Goal: Find specific page/section: Find specific page/section

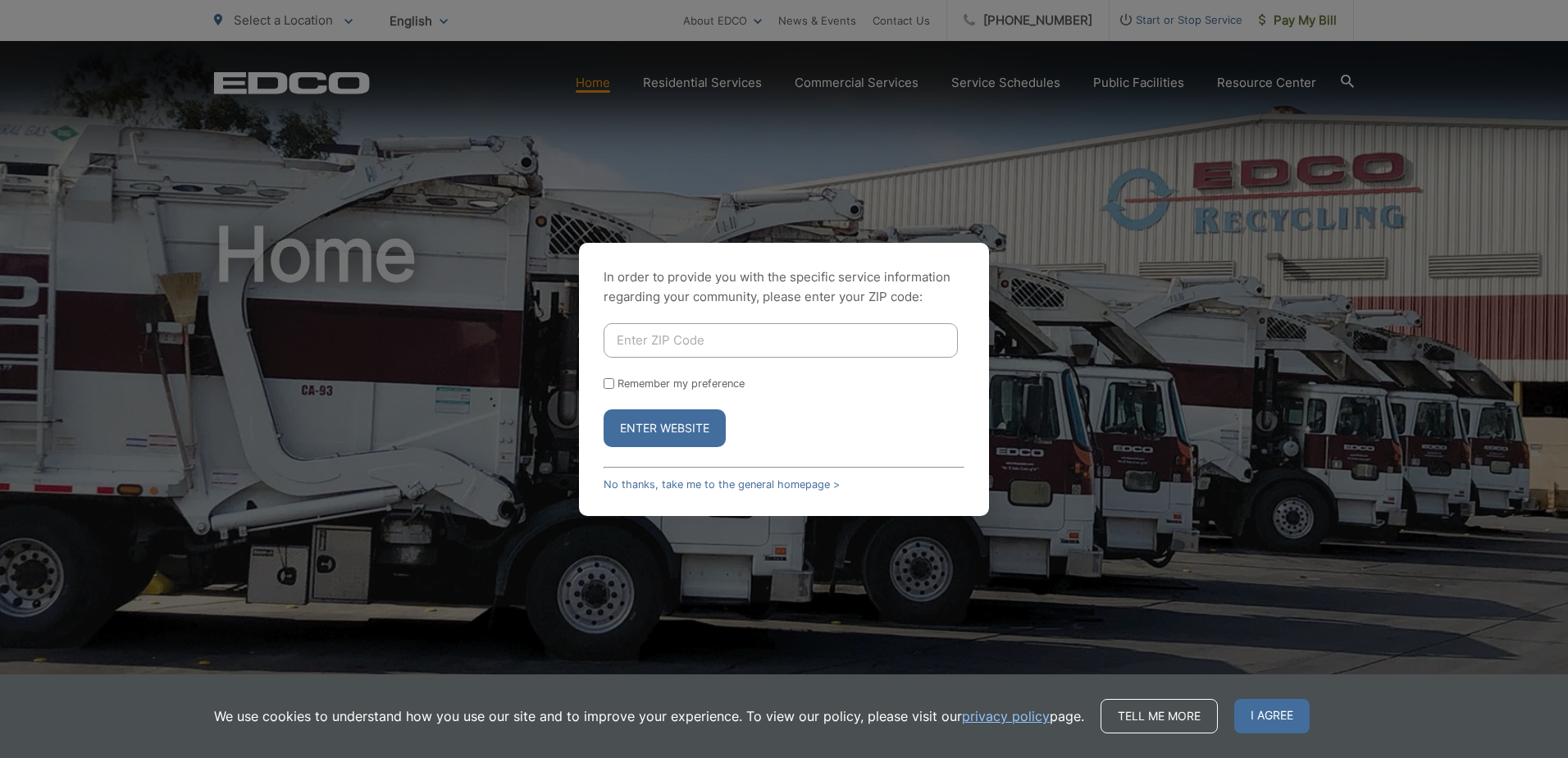
click at [630, 424] on button "Enter Website" at bounding box center [665, 428] width 122 height 38
click at [666, 426] on button "Enter Website" at bounding box center [665, 428] width 122 height 38
click at [649, 343] on input "Enter ZIP Code" at bounding box center [781, 340] width 355 height 34
type input "009090"
click at [646, 420] on button "Enter Website" at bounding box center [665, 428] width 122 height 38
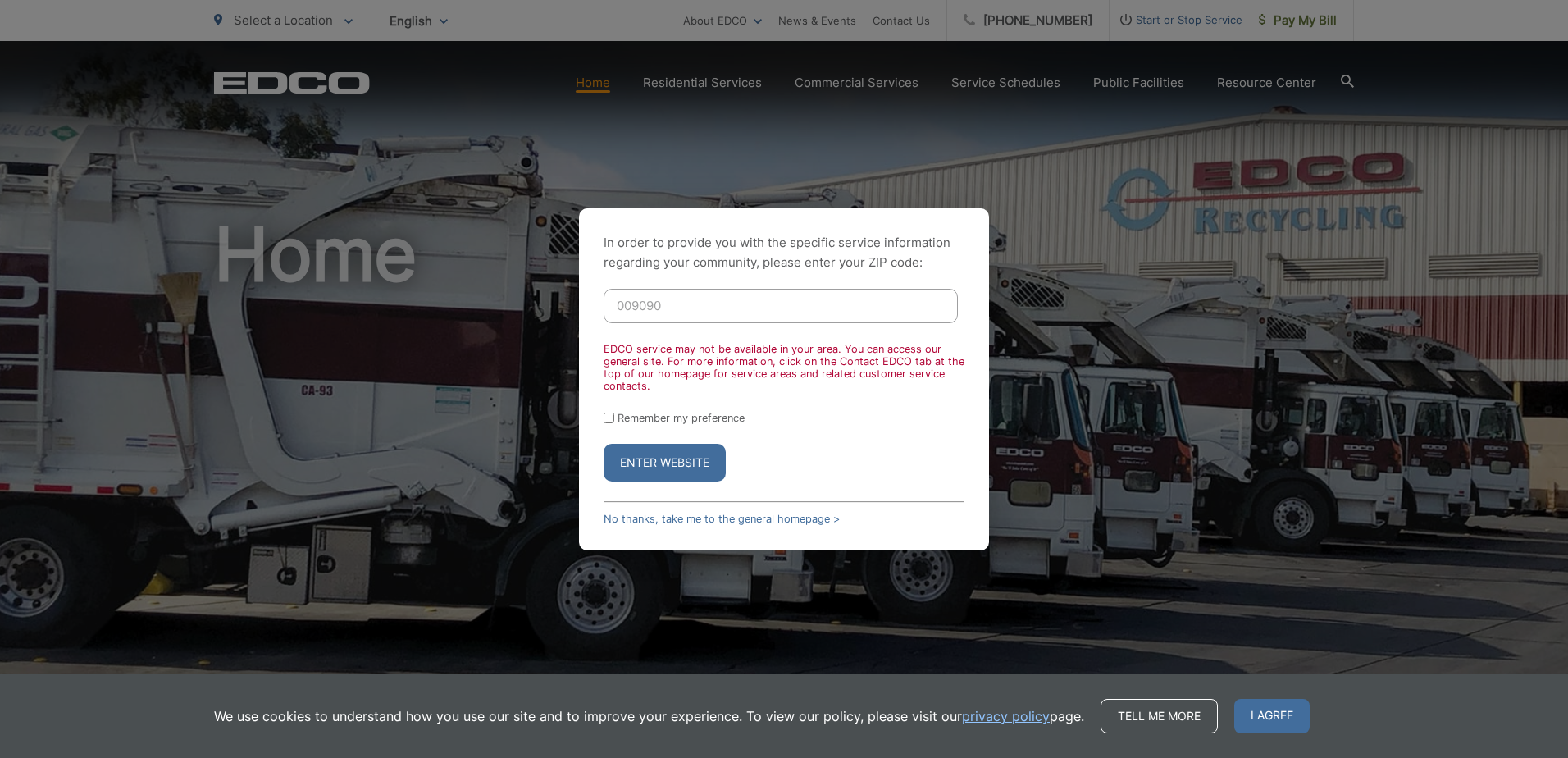
drag, startPoint x: 628, startPoint y: 313, endPoint x: 583, endPoint y: 318, distance: 45.3
click at [583, 318] on div "In order to provide you with the specific service information regarding your co…" at bounding box center [784, 379] width 410 height 342
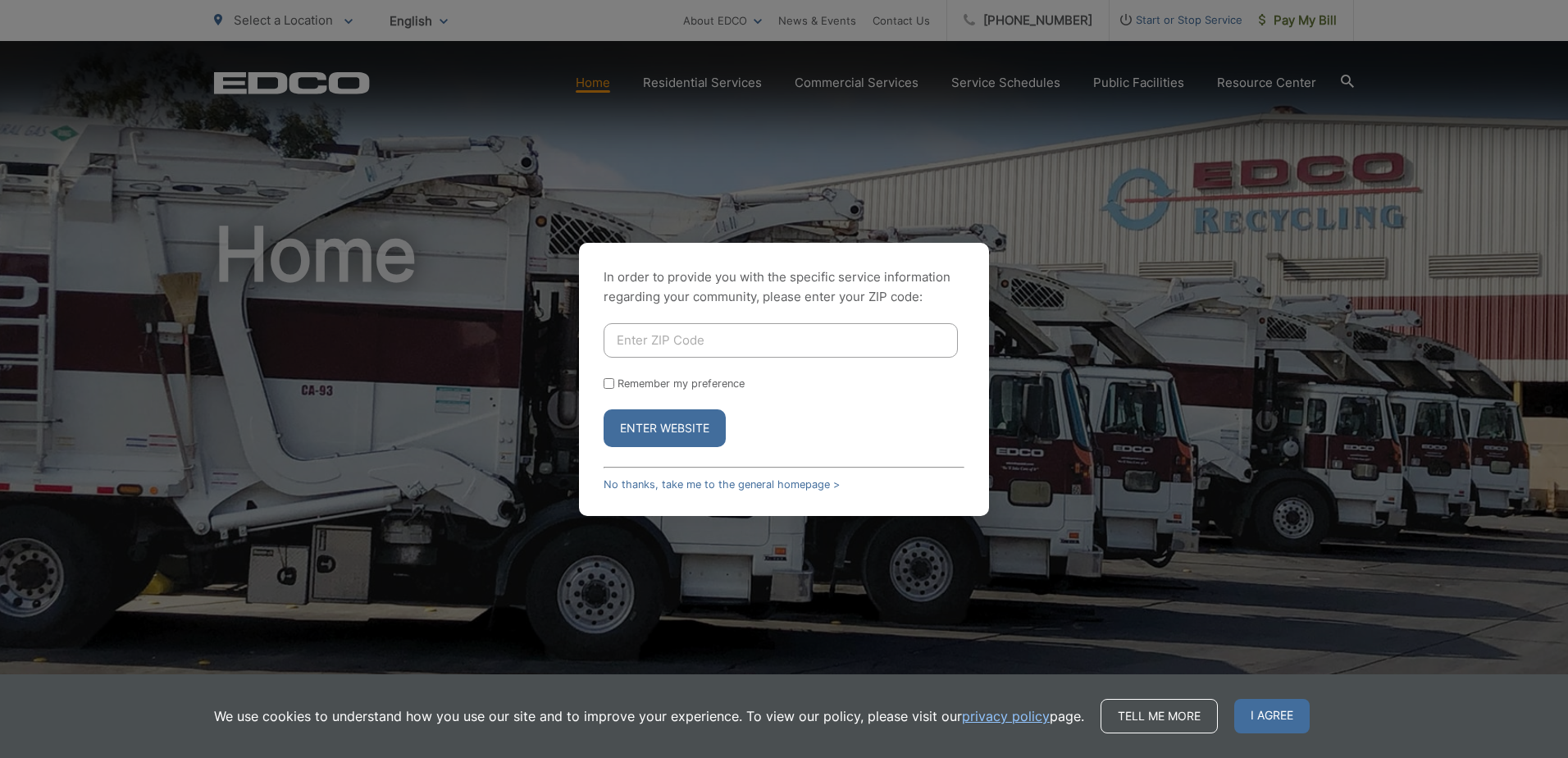
click at [641, 341] on input "Enter ZIP Code" at bounding box center [781, 340] width 355 height 34
type input "91977"
click at [661, 431] on button "Enter Website" at bounding box center [665, 428] width 122 height 38
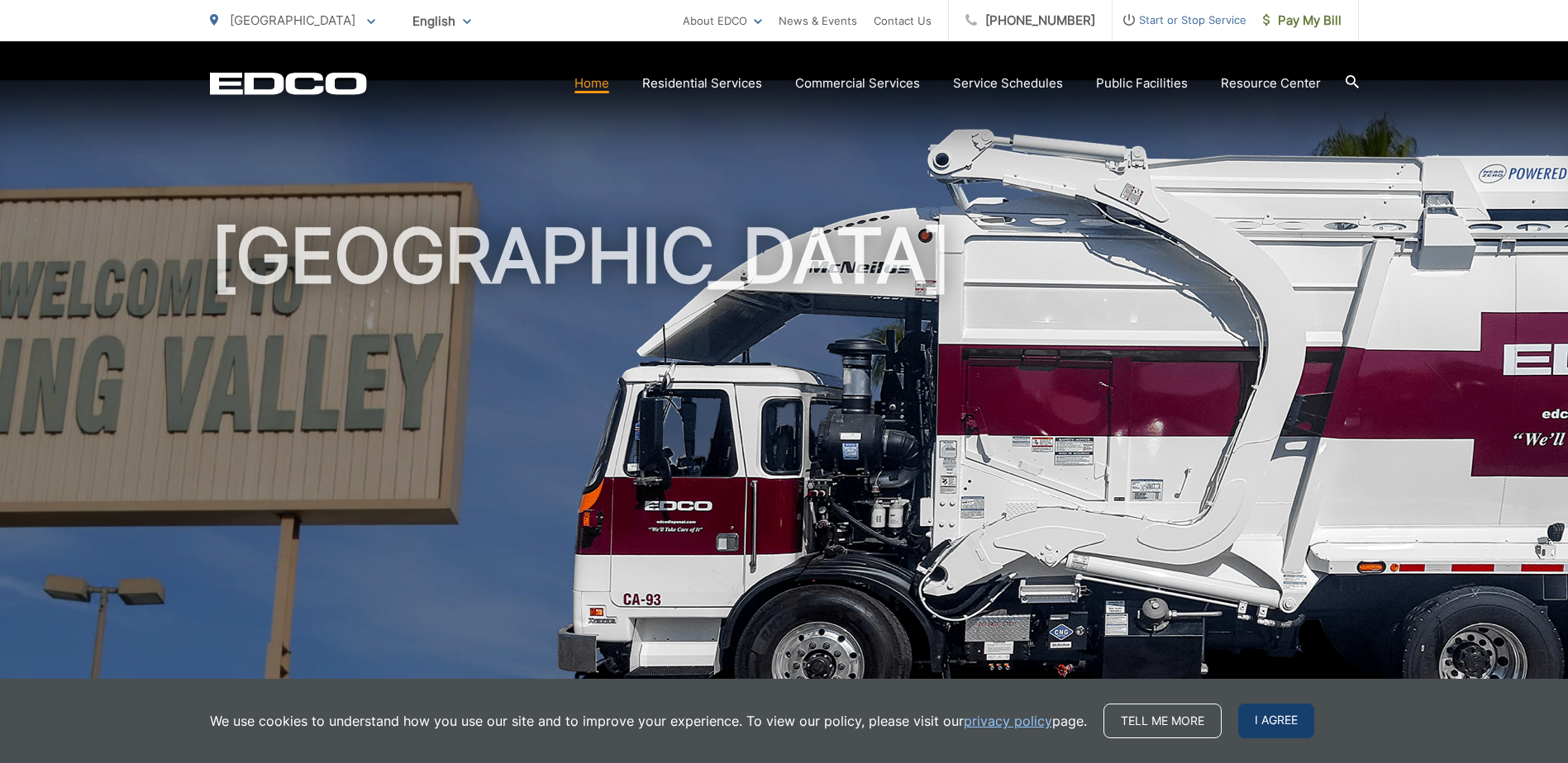
click at [1282, 715] on span "I agree" at bounding box center [1276, 721] width 76 height 35
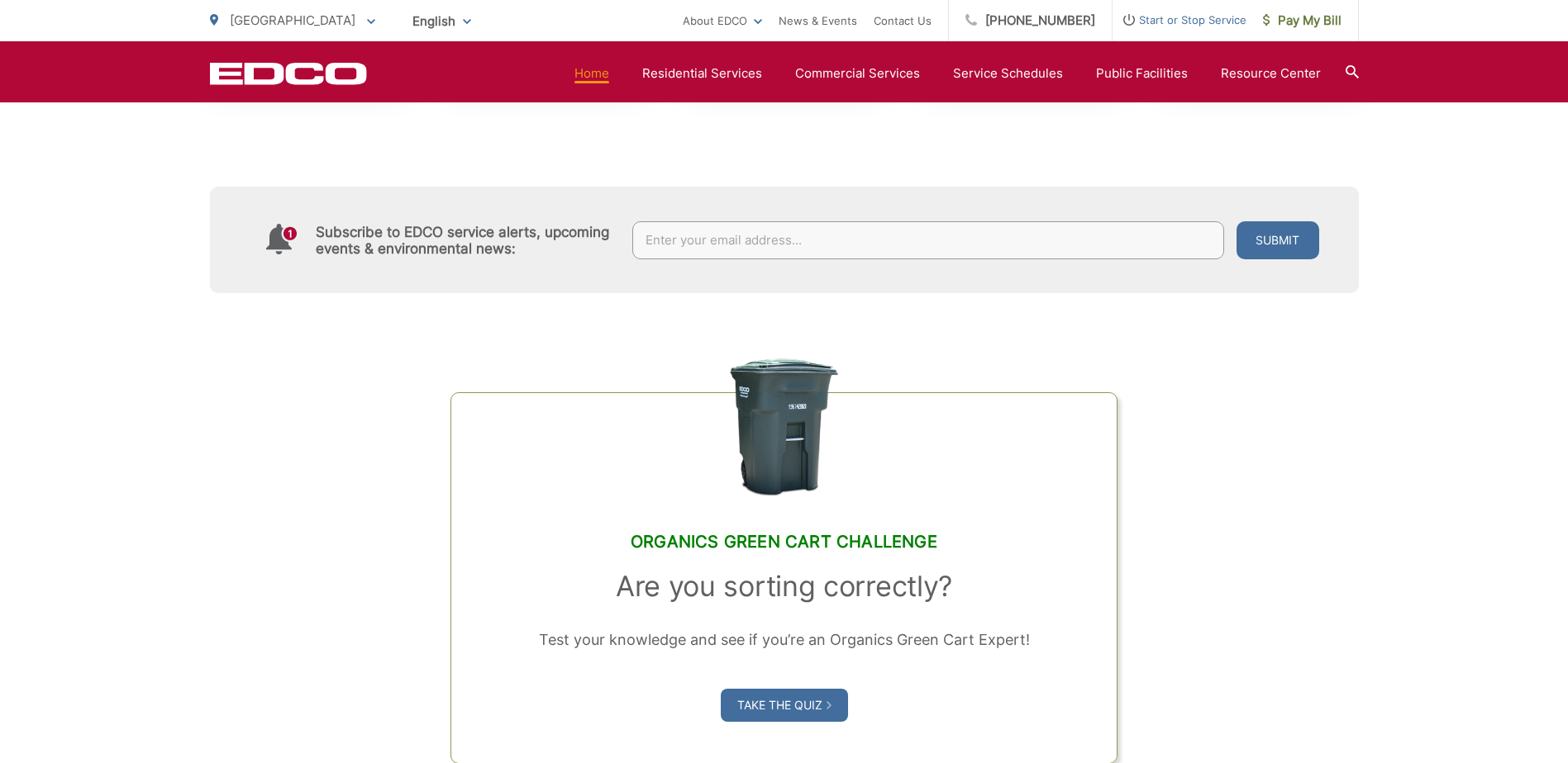
scroll to position [960, 0]
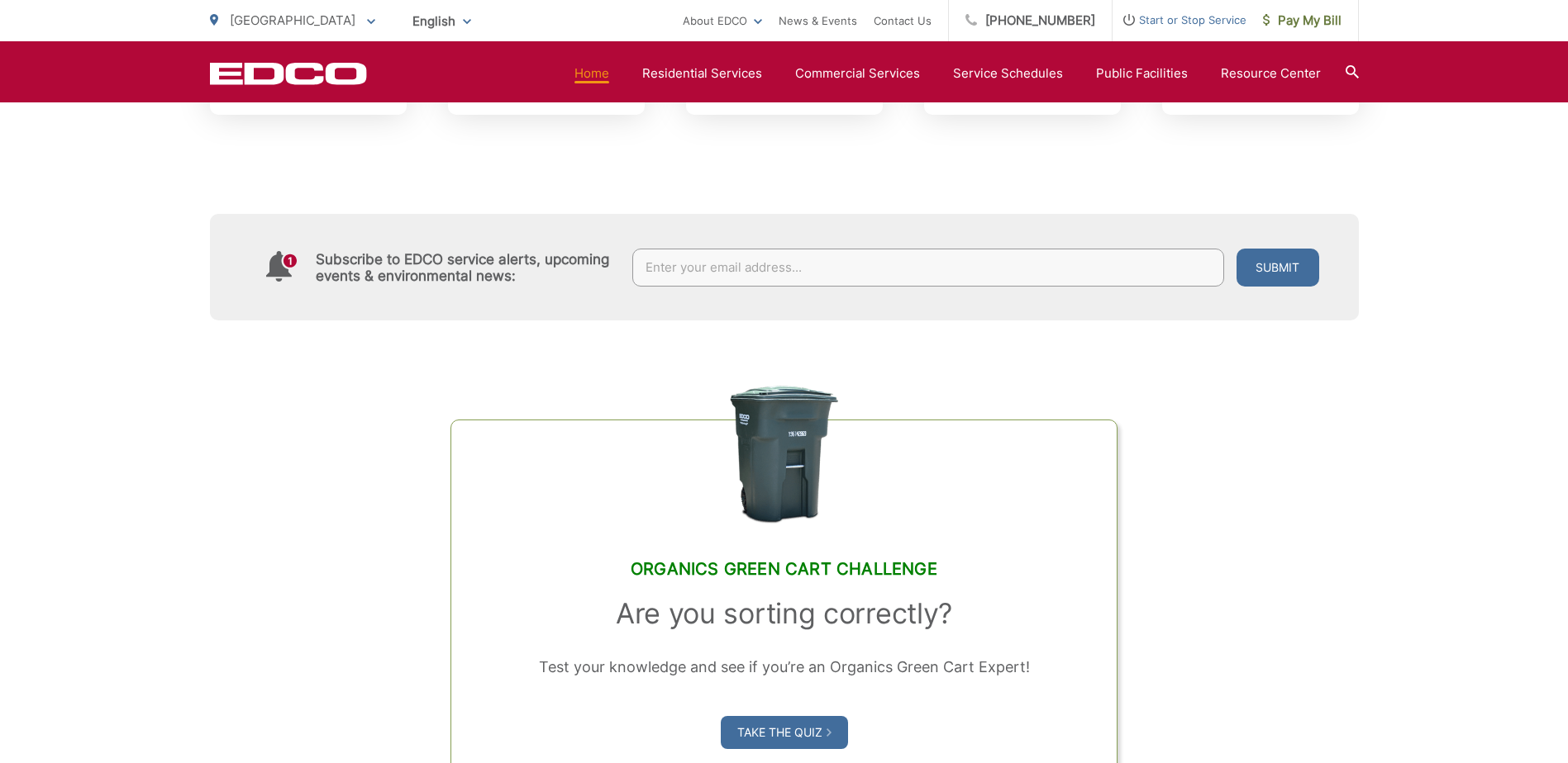
click at [604, 78] on link "Home" at bounding box center [592, 73] width 35 height 20
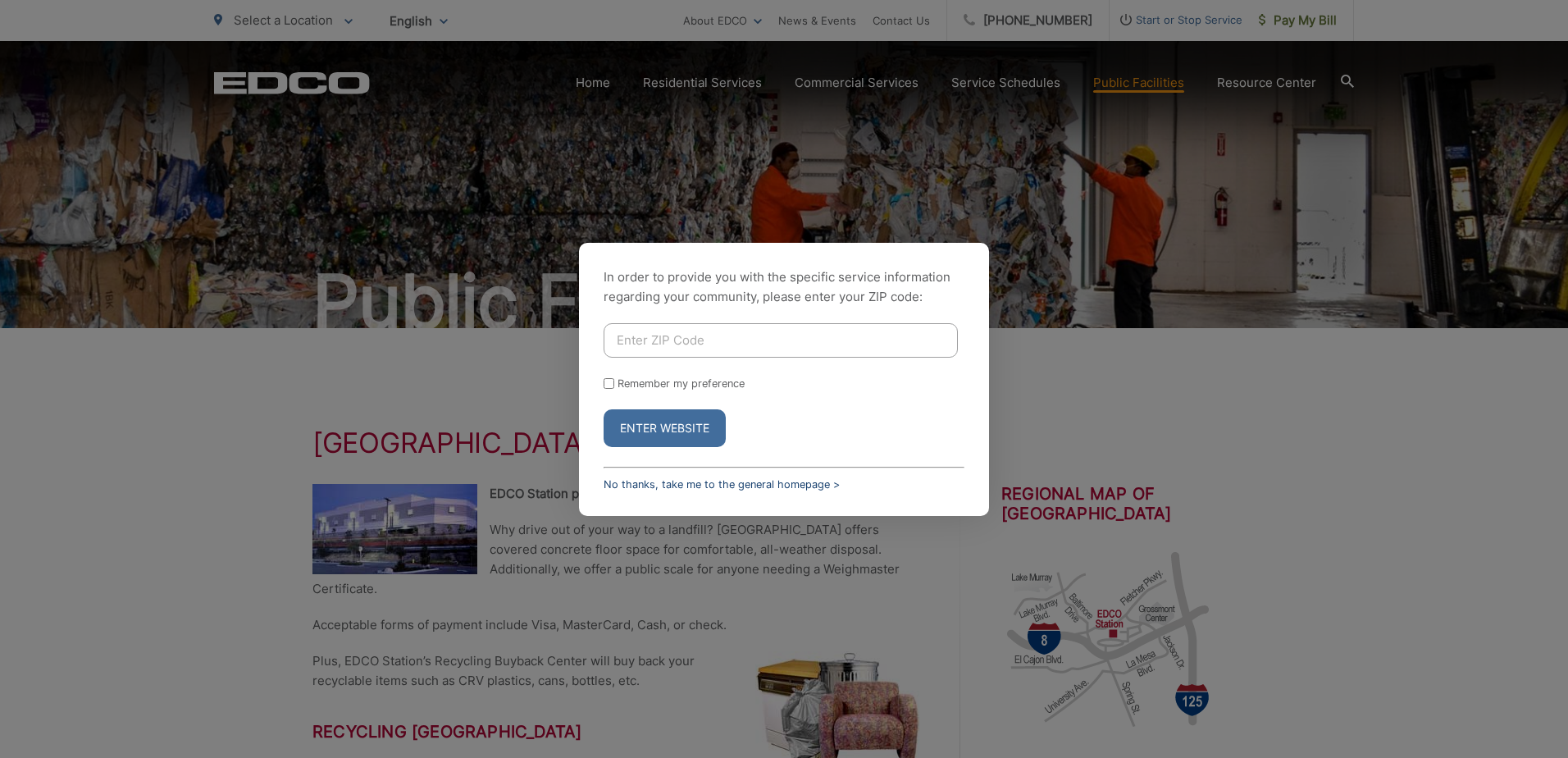
click at [684, 486] on link "No thanks, take me to the general homepage >" at bounding box center [721, 484] width 236 height 12
